Goal: Transaction & Acquisition: Obtain resource

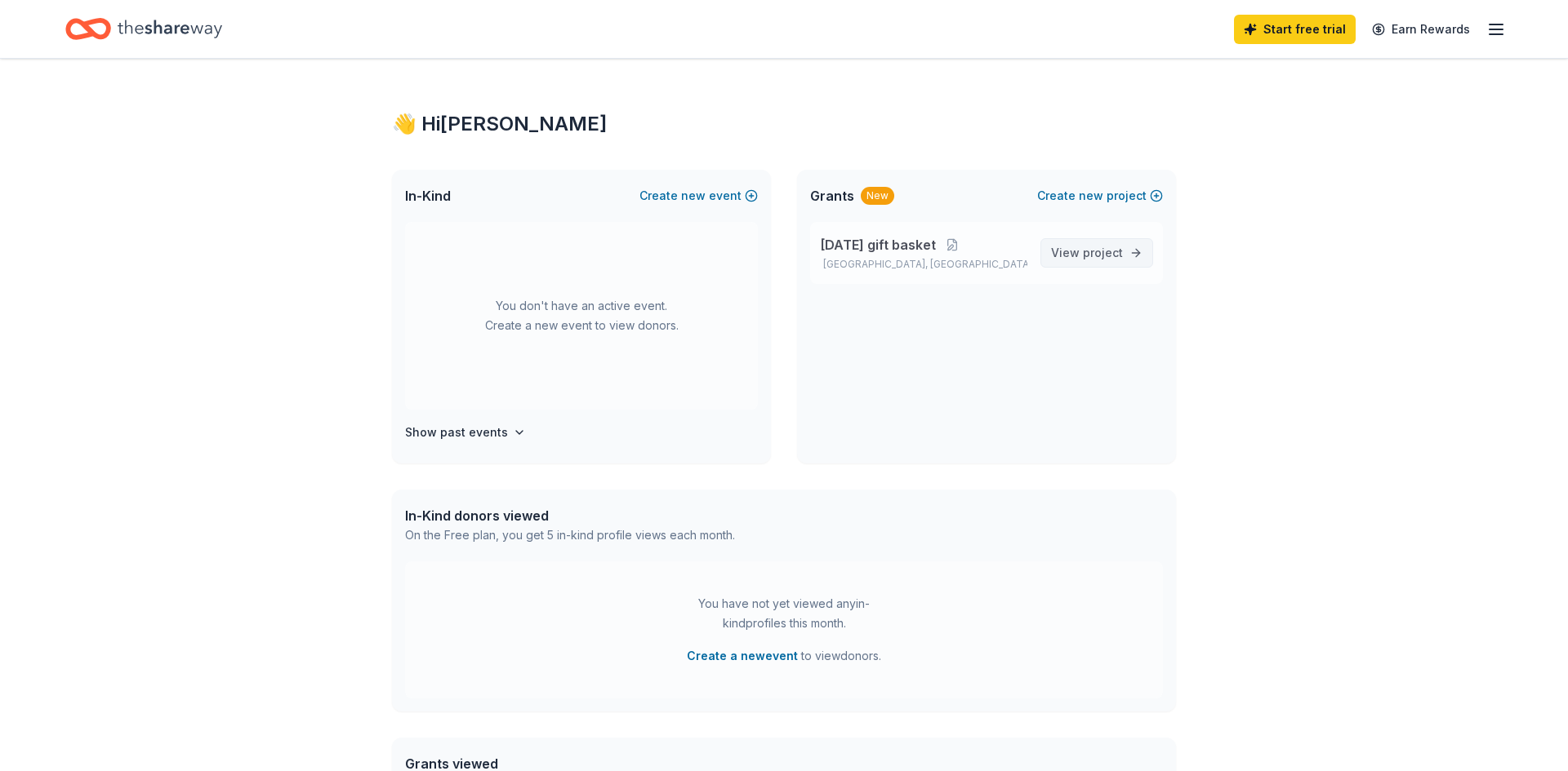
click at [1079, 252] on span "View project" at bounding box center [1086, 253] width 72 height 20
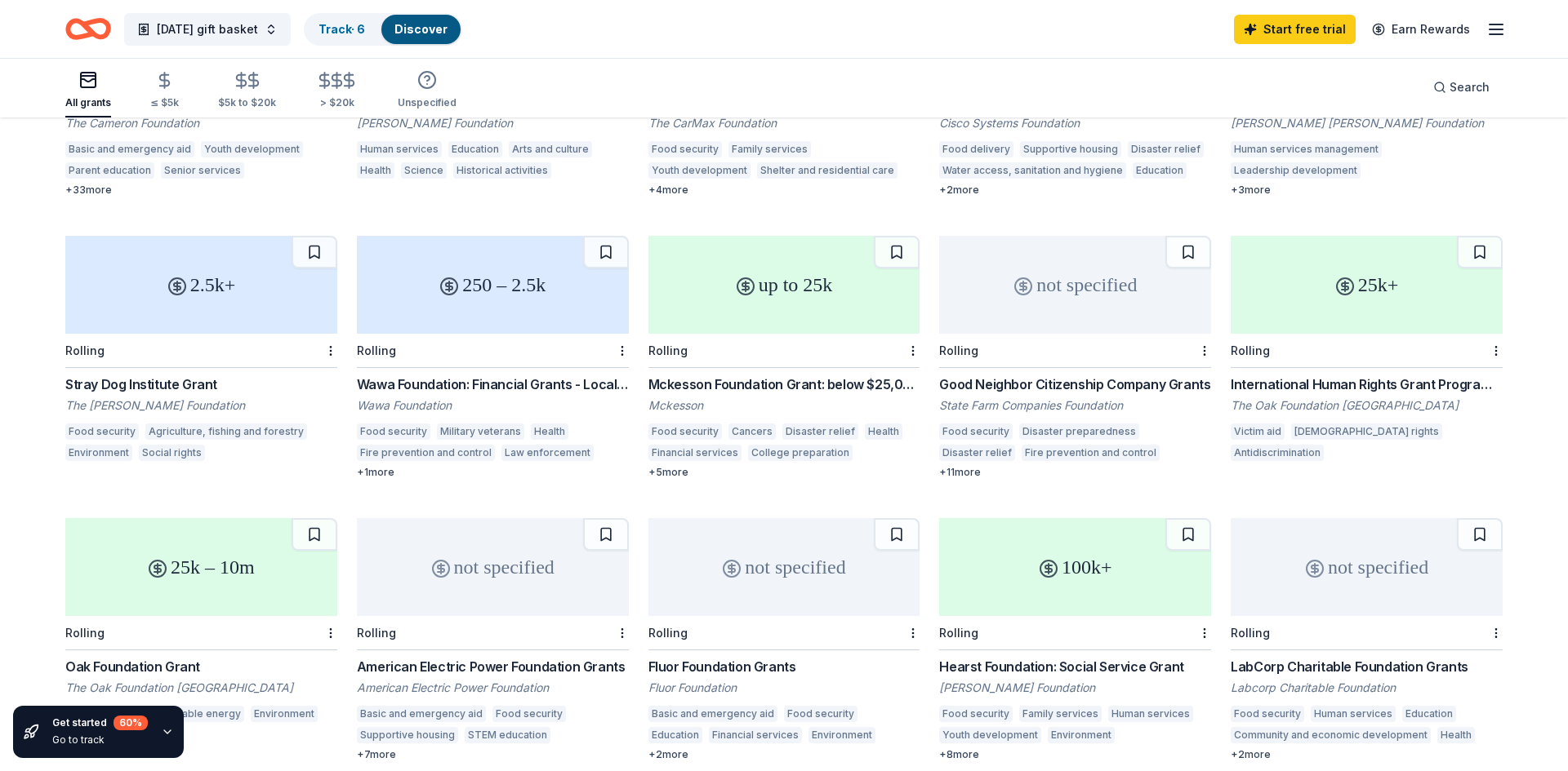
scroll to position [366, 0]
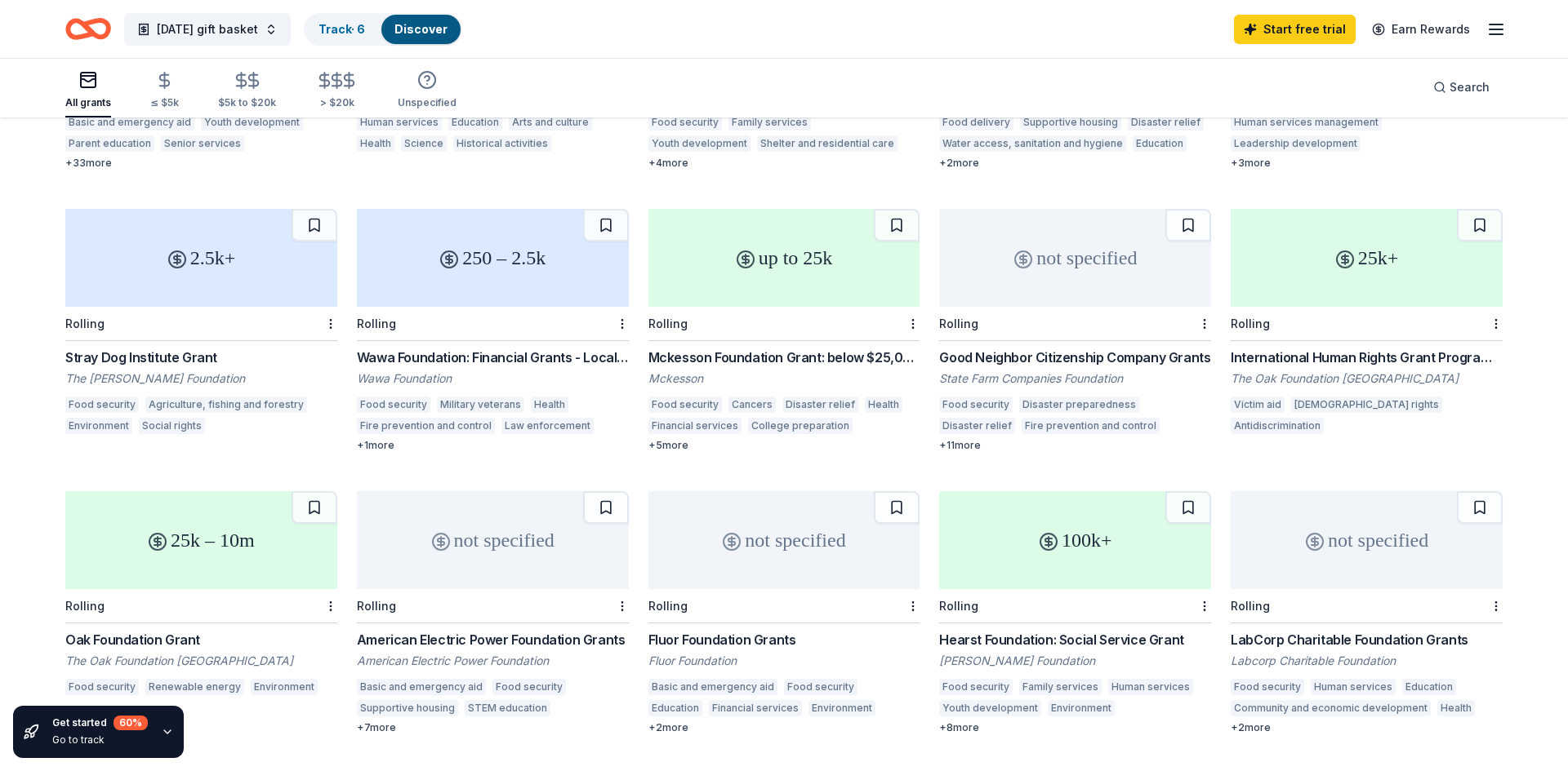
click at [1039, 348] on div "Good Neighbor Citizenship Company Grants" at bounding box center [1075, 357] width 272 height 20
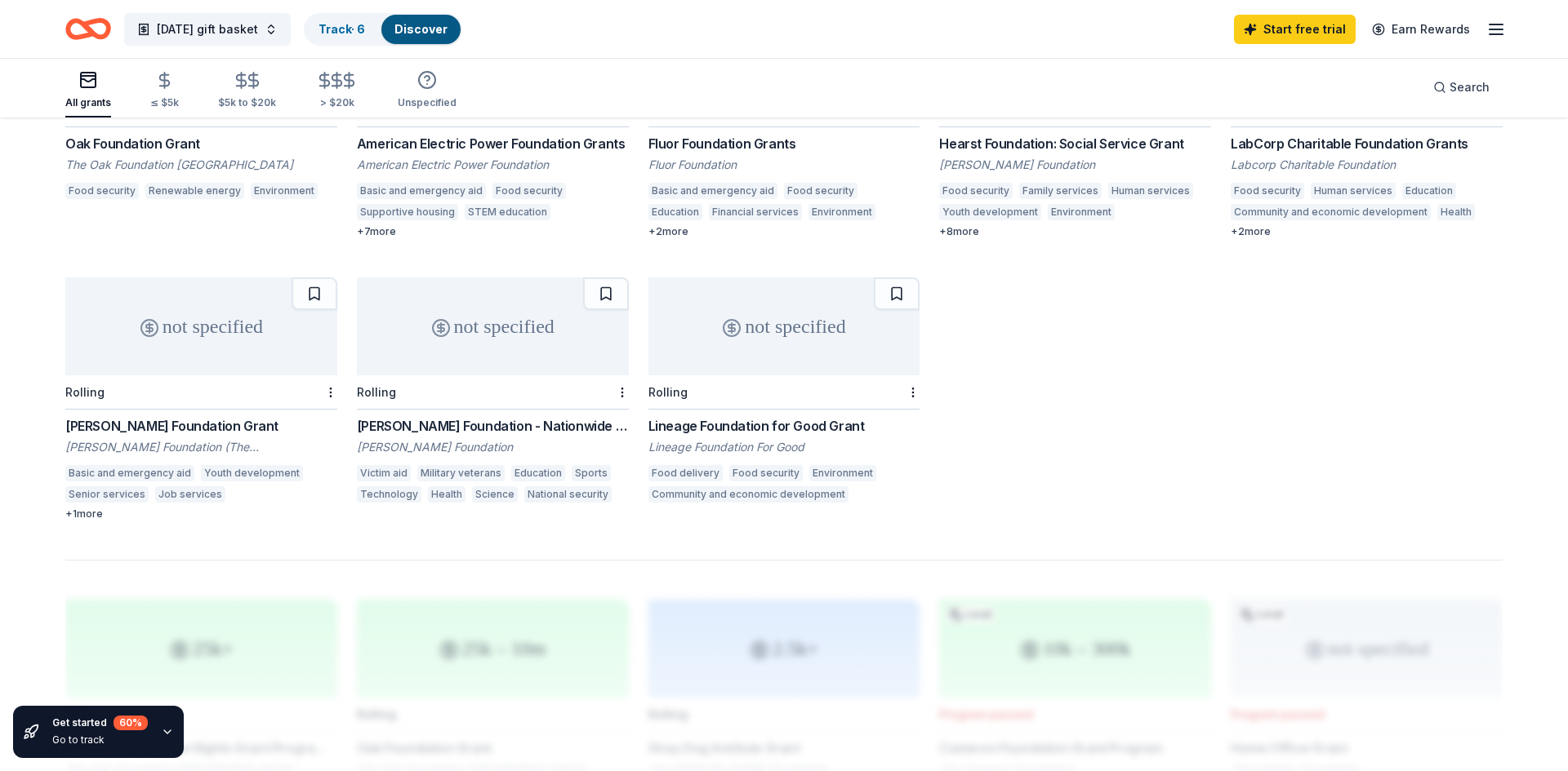
scroll to position [917, 0]
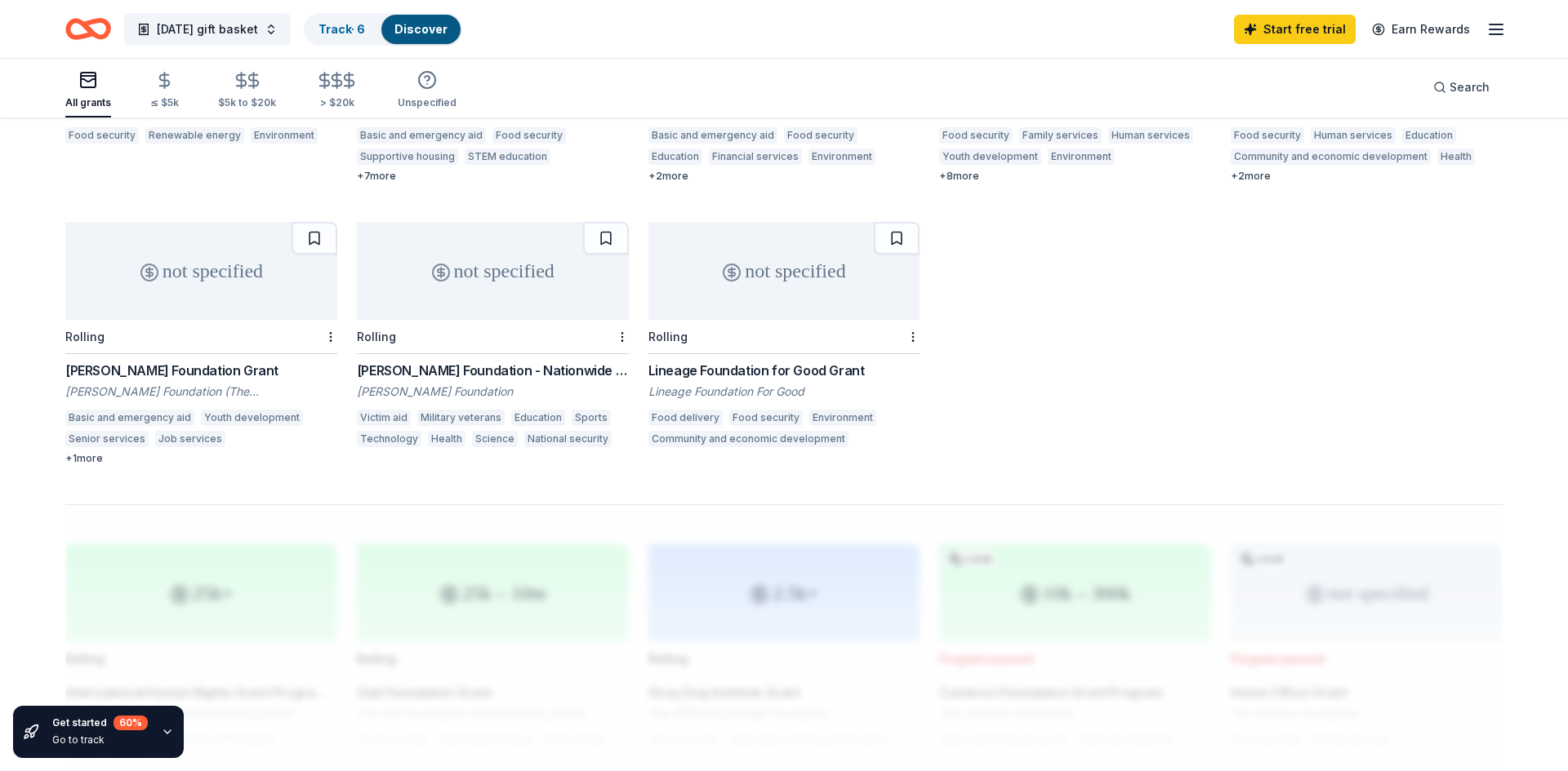
click at [178, 279] on div "not specified" at bounding box center [201, 270] width 272 height 98
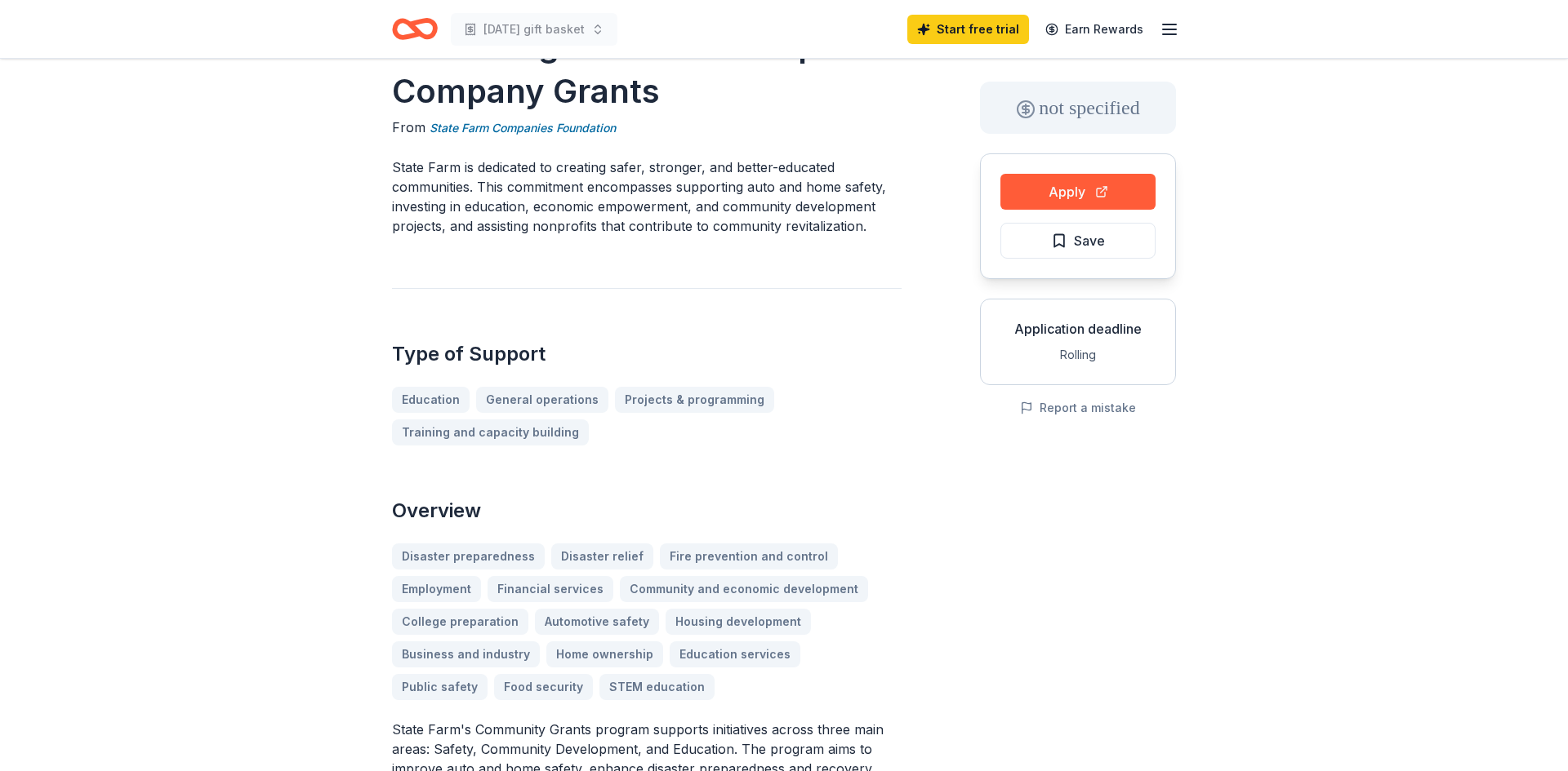
scroll to position [66, 0]
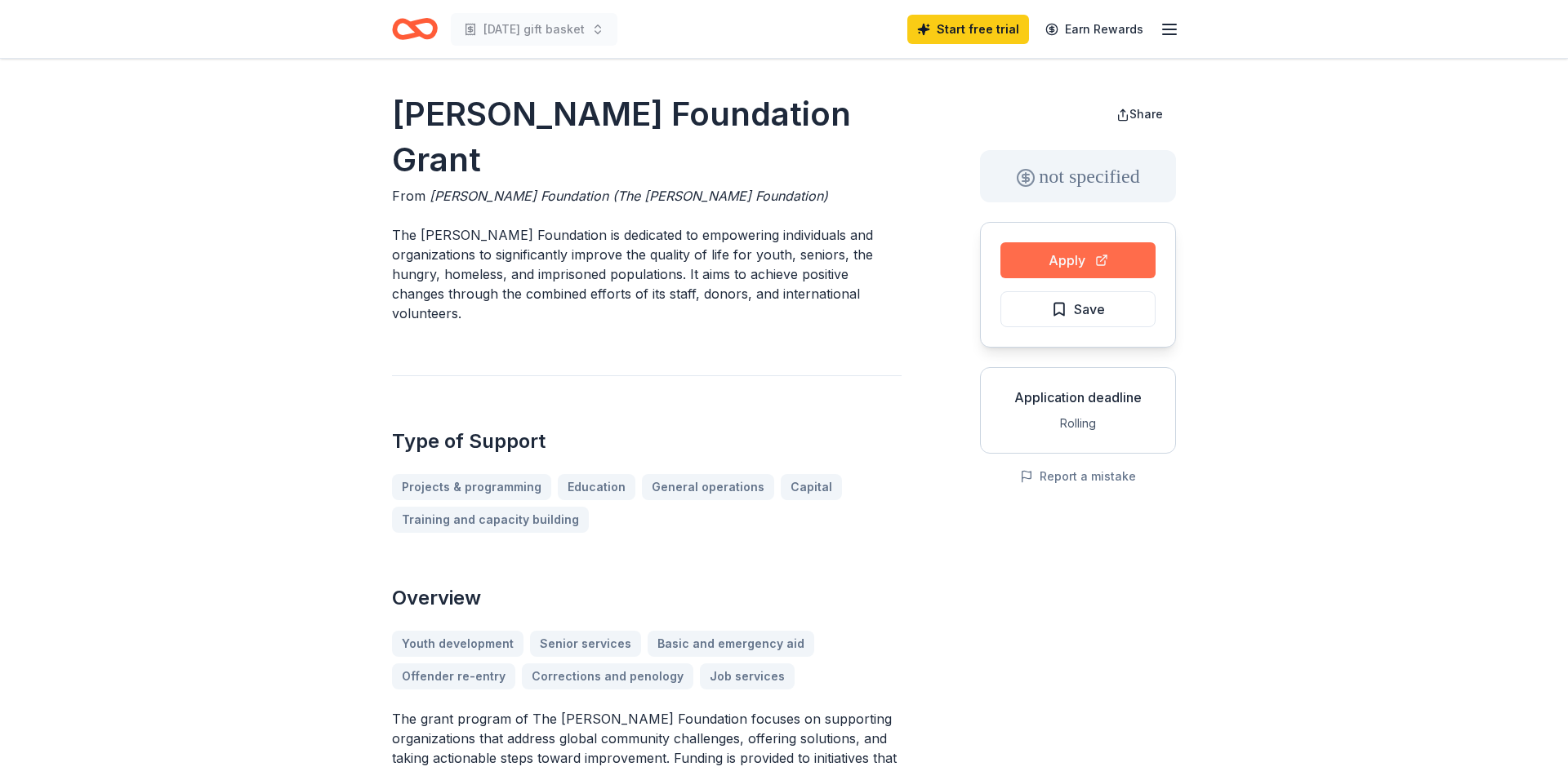
click at [1069, 259] on button "Apply" at bounding box center [1078, 260] width 155 height 36
drag, startPoint x: 392, startPoint y: 186, endPoint x: 560, endPoint y: 236, distance: 175.3
click at [570, 243] on p "The [PERSON_NAME] Foundation is dedicated to empowering individuals and organiz…" at bounding box center [647, 274] width 510 height 98
drag, startPoint x: 396, startPoint y: 113, endPoint x: 602, endPoint y: 192, distance: 220.6
